Goal: Browse casually

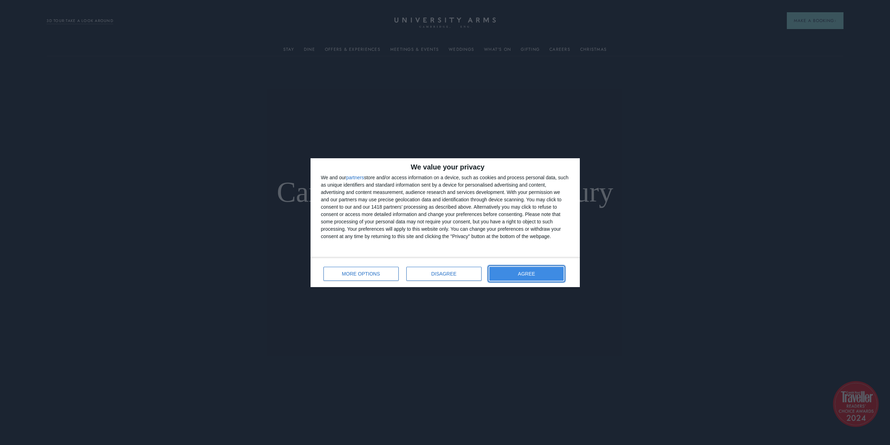
drag, startPoint x: 553, startPoint y: 273, endPoint x: 549, endPoint y: 271, distance: 4.1
click at [549, 271] on button "AGREE" at bounding box center [526, 274] width 75 height 14
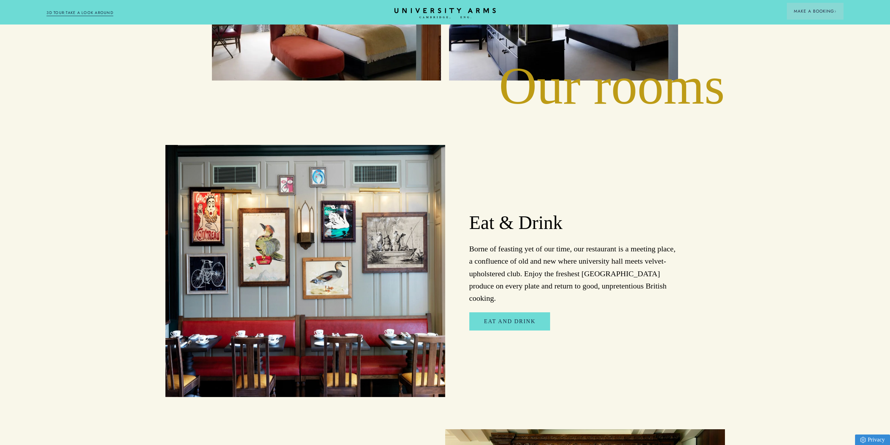
scroll to position [1189, 0]
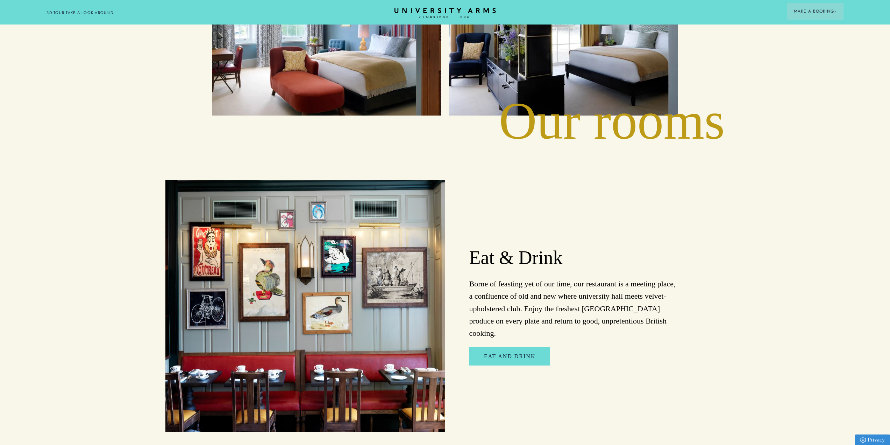
drag, startPoint x: 483, startPoint y: 263, endPoint x: 568, endPoint y: 280, distance: 86.3
click at [568, 280] on p "Borne of feasting yet of our time, our restaurant is a meeting place, a conflue…" at bounding box center [573, 308] width 209 height 62
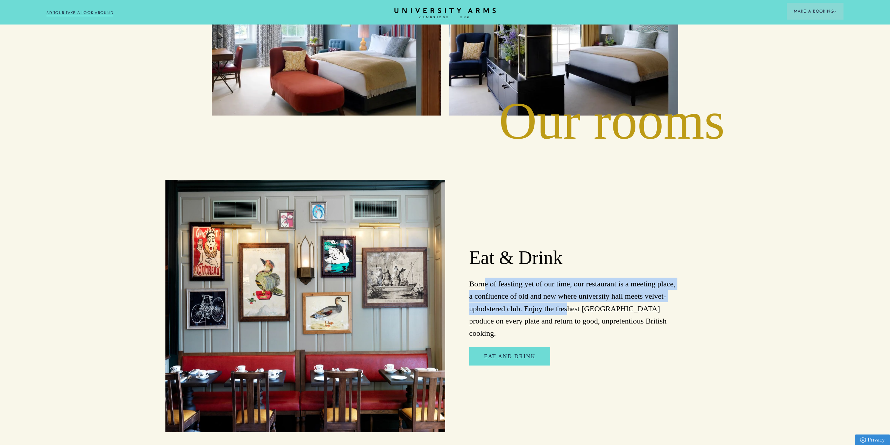
click at [568, 280] on p "Borne of feasting yet of our time, our restaurant is a meeting place, a conflue…" at bounding box center [573, 308] width 209 height 62
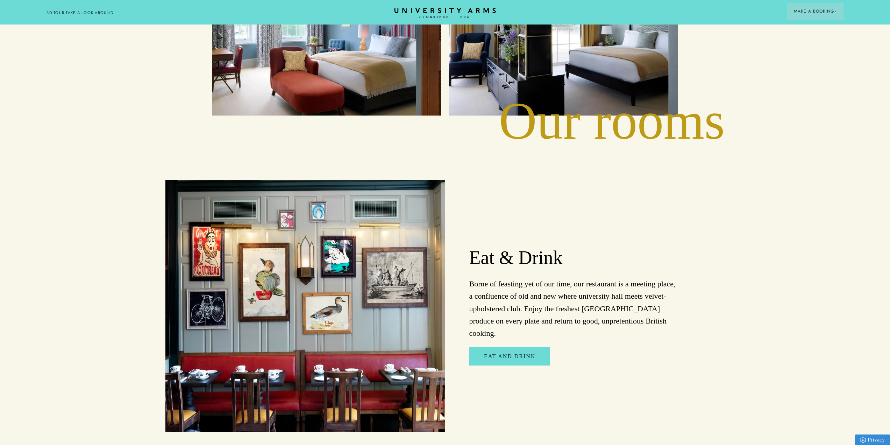
click at [568, 280] on p "Borne of feasting yet of our time, our restaurant is a meeting place, a conflue…" at bounding box center [573, 308] width 209 height 62
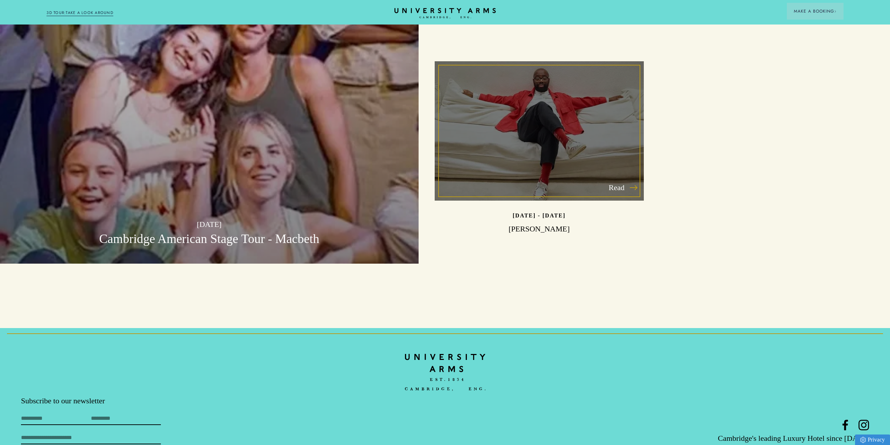
scroll to position [2322, 0]
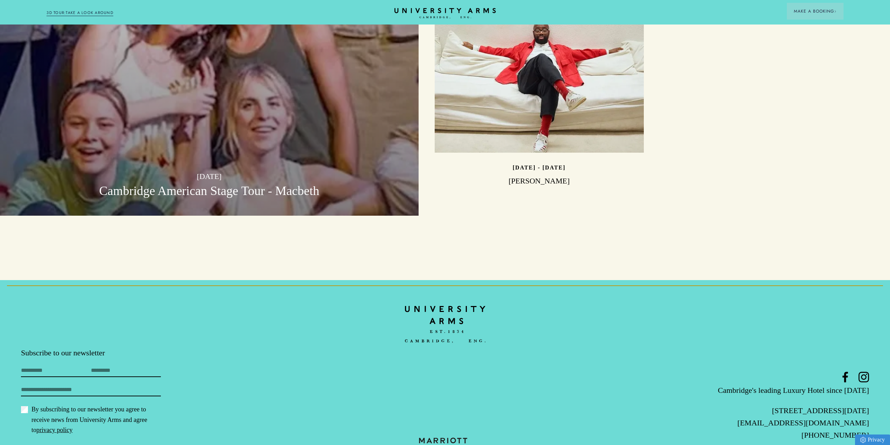
drag, startPoint x: 686, startPoint y: 206, endPoint x: 686, endPoint y: 203, distance: 3.9
